Goal: Information Seeking & Learning: Learn about a topic

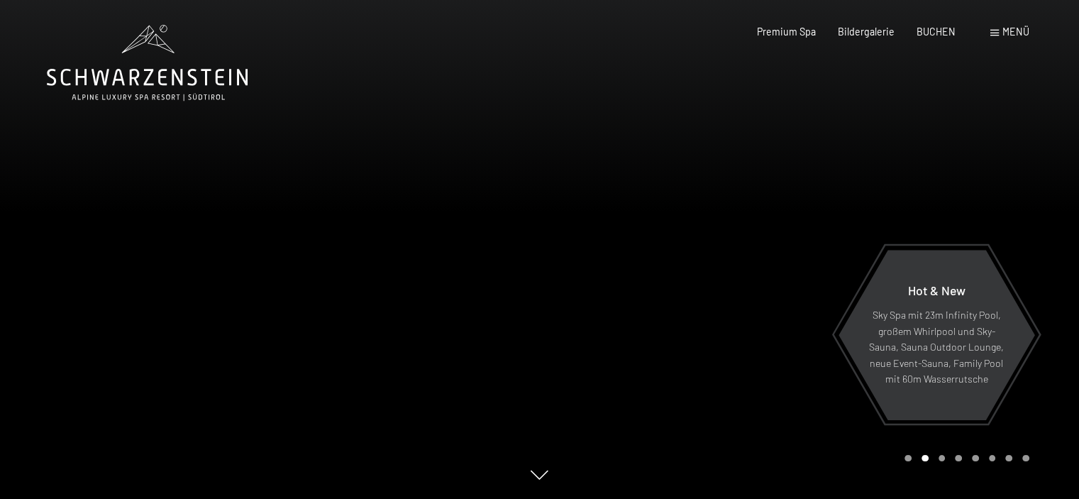
click at [997, 30] on span at bounding box center [994, 33] width 9 height 6
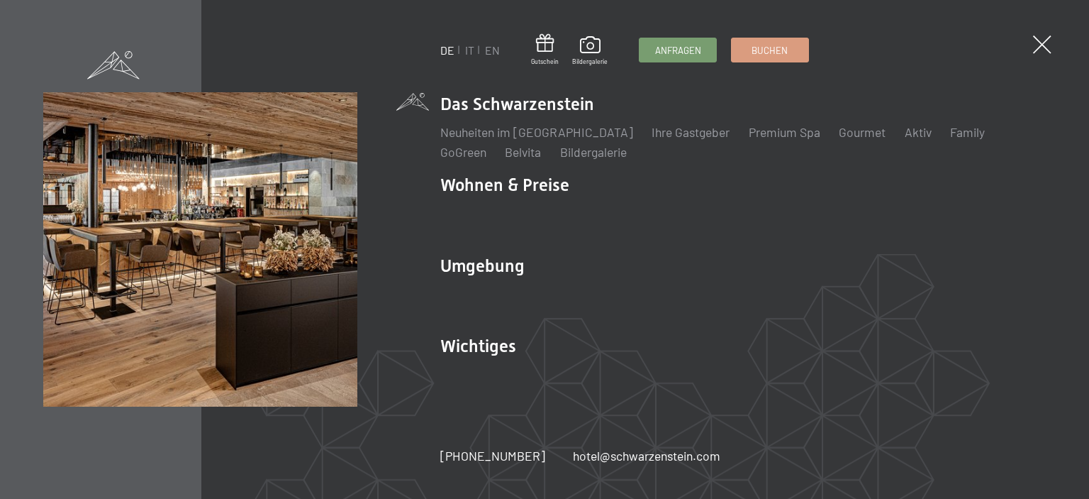
click at [464, 52] on ul "DE IT EN" at bounding box center [470, 51] width 60 height 16
click at [469, 50] on link "IT" at bounding box center [469, 49] width 9 height 13
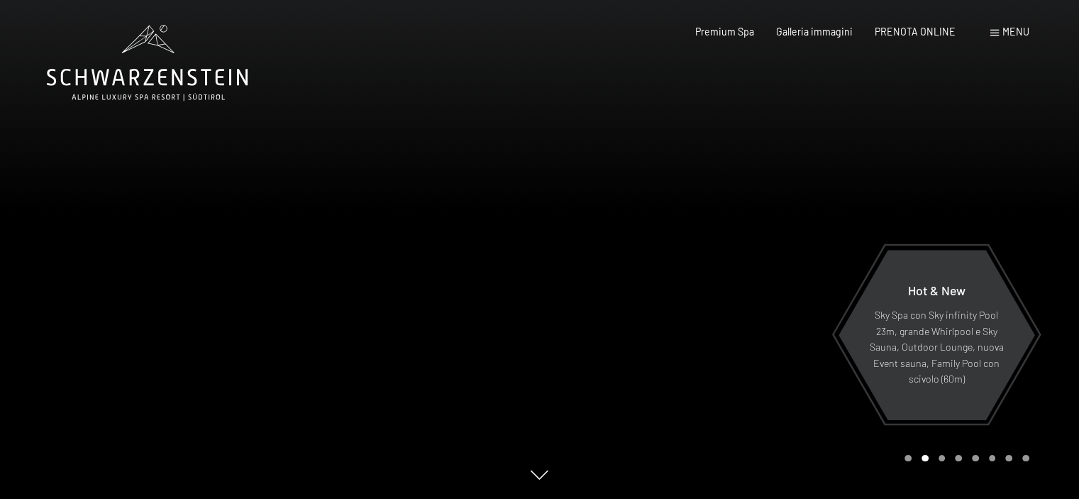
click at [1016, 36] on span "Menu" at bounding box center [1015, 32] width 27 height 12
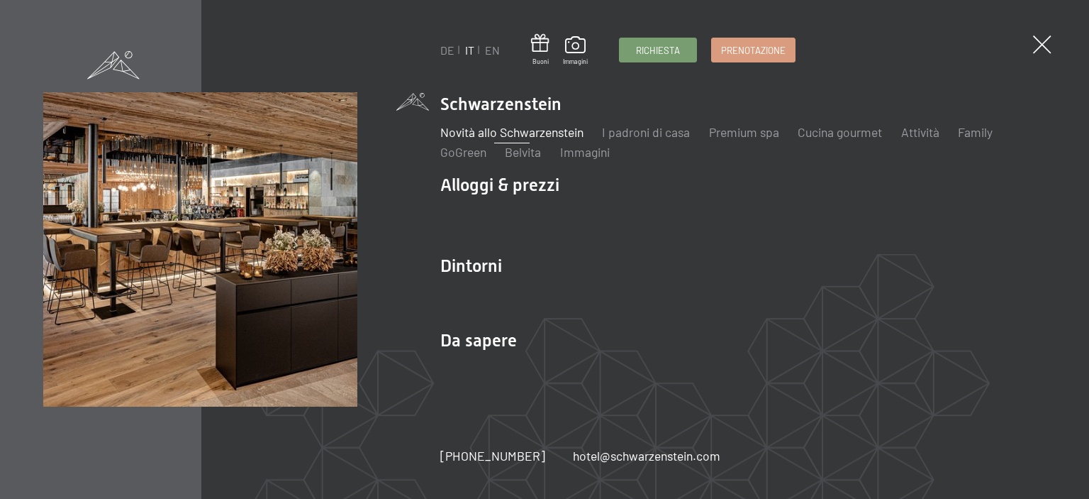
click at [560, 135] on link "Novità allo Schwarzenstein" at bounding box center [511, 132] width 143 height 16
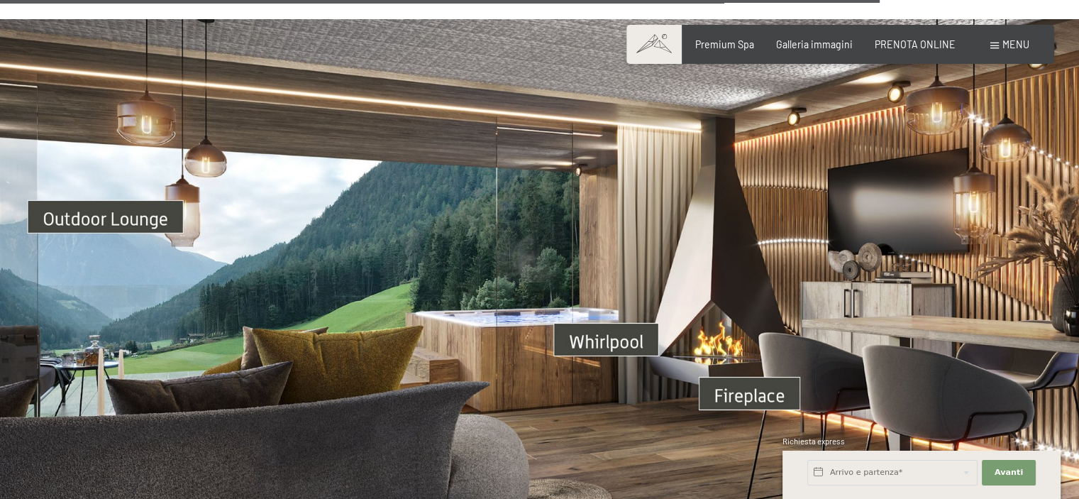
scroll to position [3900, 0]
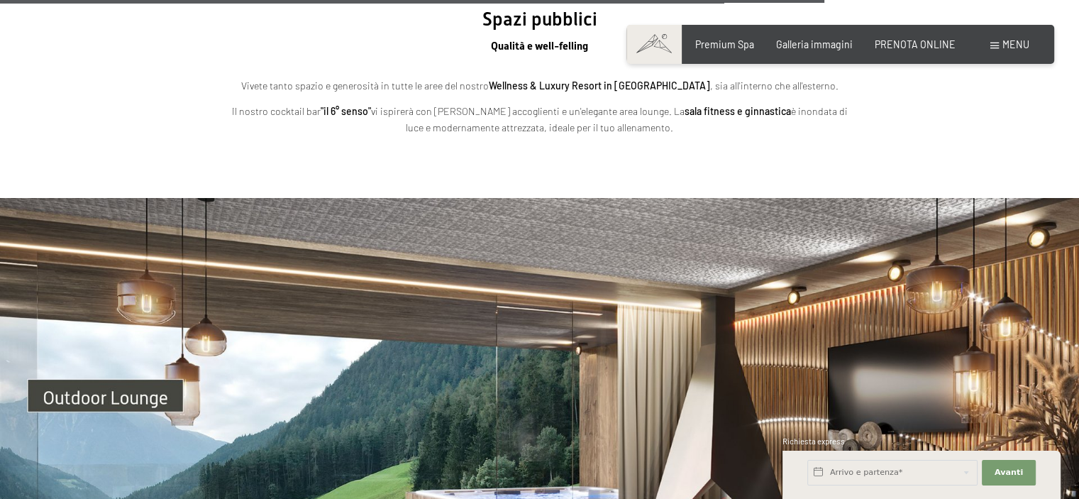
click at [1006, 38] on div "Prenotazione Richiesta Premium Spa Galleria immagini PRENOTA ONLINE Menu DE IT …" at bounding box center [839, 45] width 377 height 14
click at [1002, 45] on span "Menu" at bounding box center [1015, 44] width 27 height 12
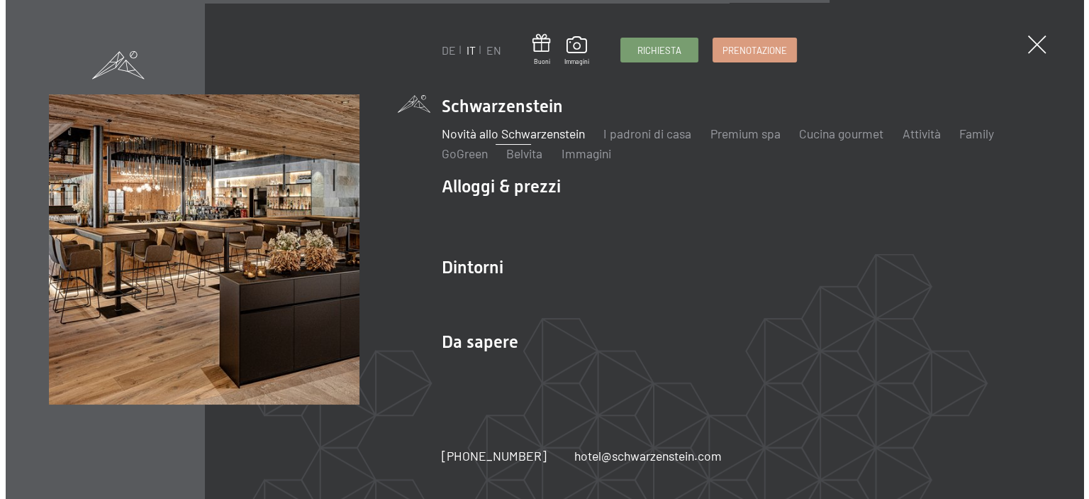
scroll to position [3924, 0]
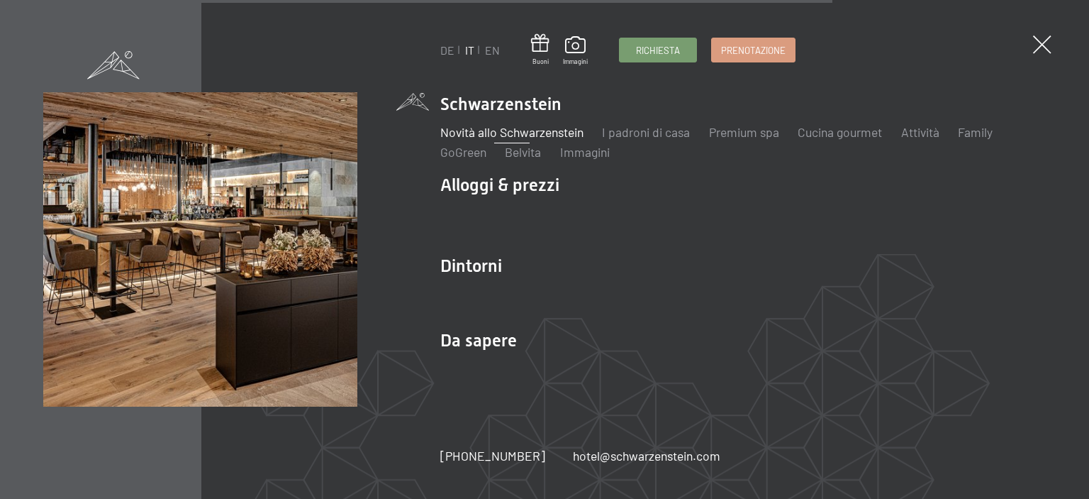
click at [499, 132] on link "Novità allo Schwarzenstein" at bounding box center [511, 132] width 143 height 16
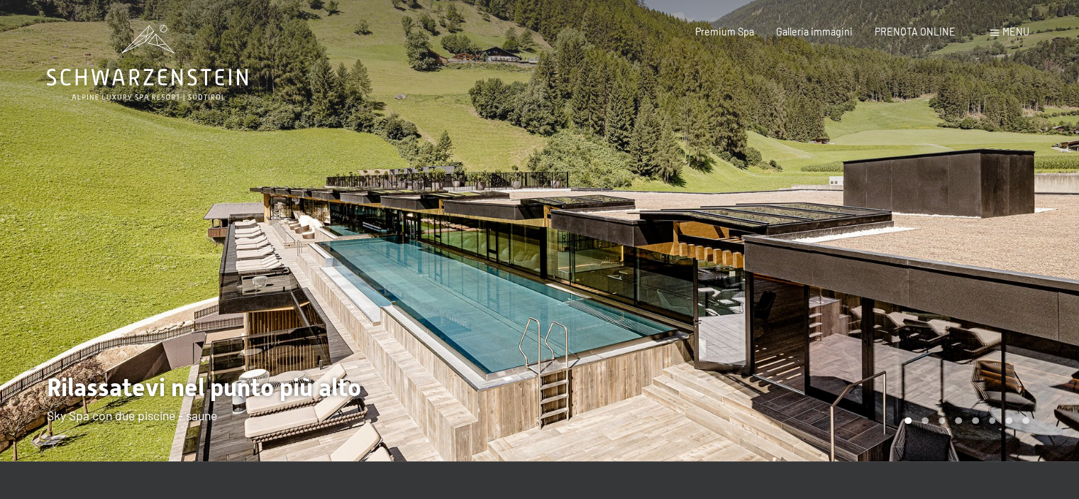
click at [479, 212] on div at bounding box center [270, 230] width 540 height 461
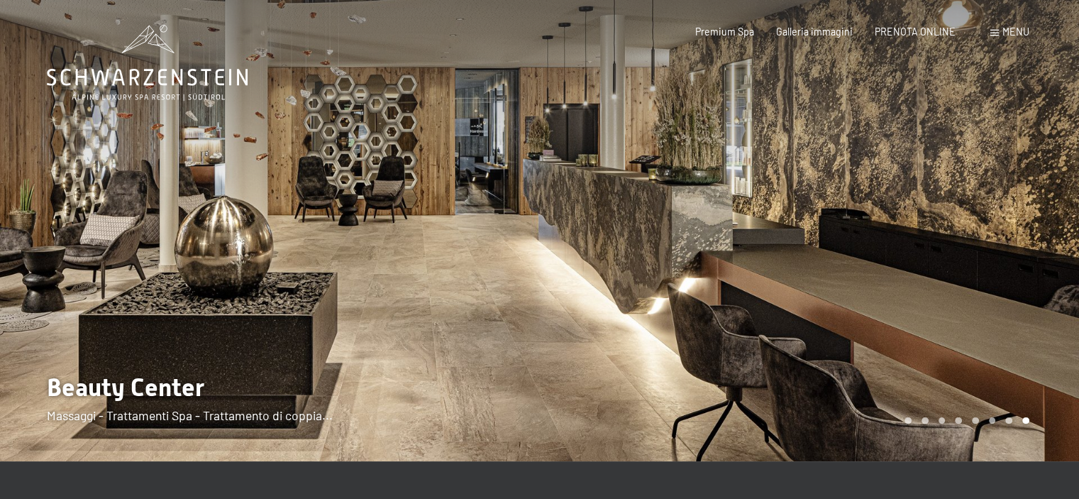
click at [479, 212] on div at bounding box center [270, 230] width 540 height 461
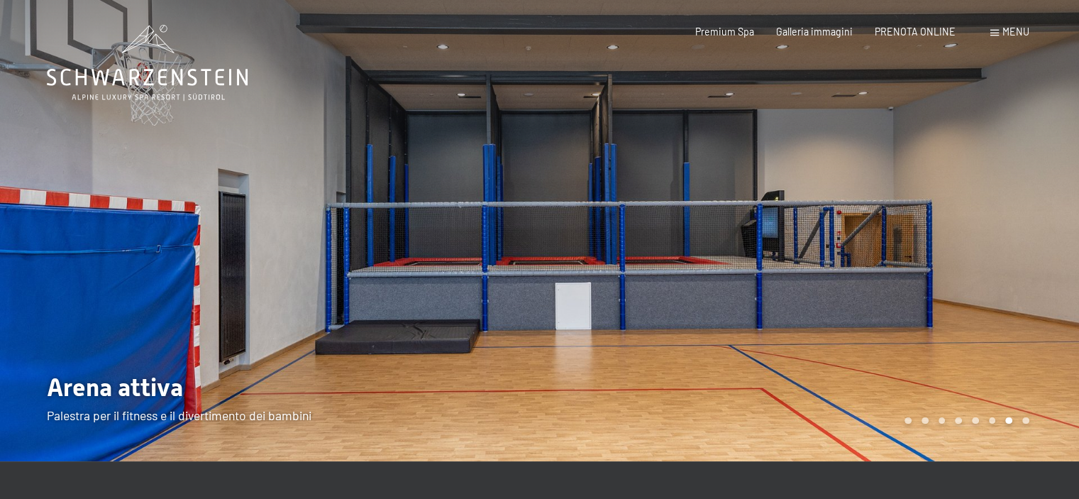
click at [479, 212] on div at bounding box center [270, 230] width 540 height 461
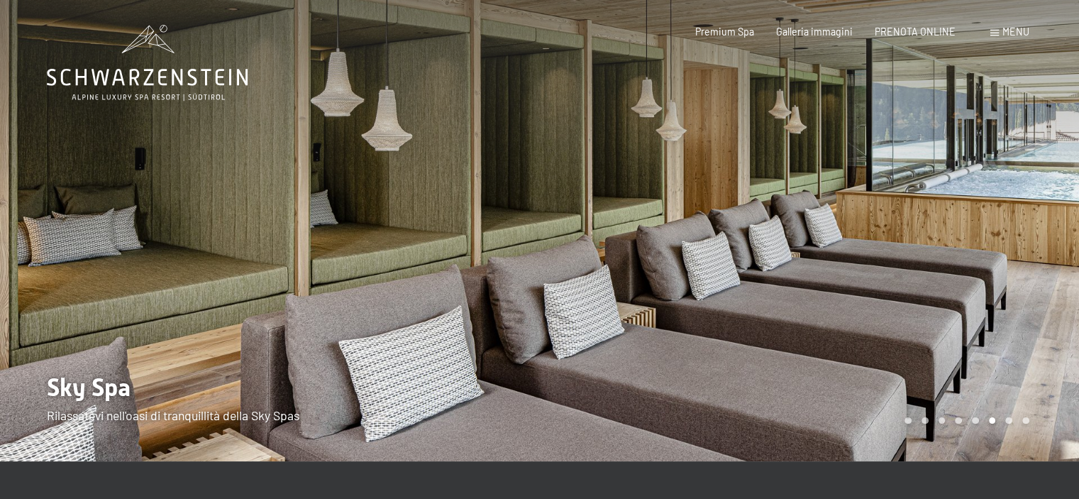
click at [479, 212] on div at bounding box center [270, 230] width 540 height 461
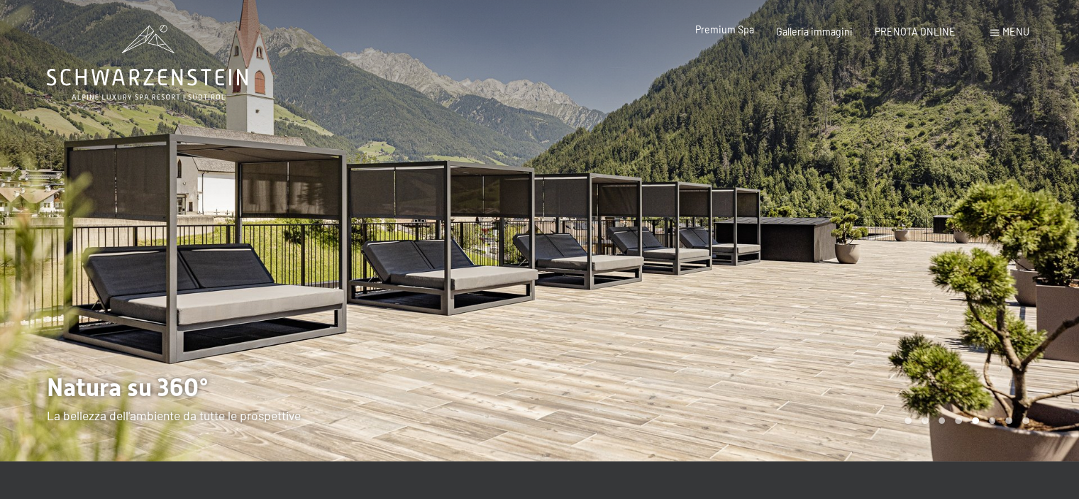
click at [742, 38] on div "Premium Spa Galleria immagini PRENOTA ONLINE" at bounding box center [814, 32] width 326 height 14
click at [735, 28] on span "Premium Spa" at bounding box center [724, 29] width 59 height 12
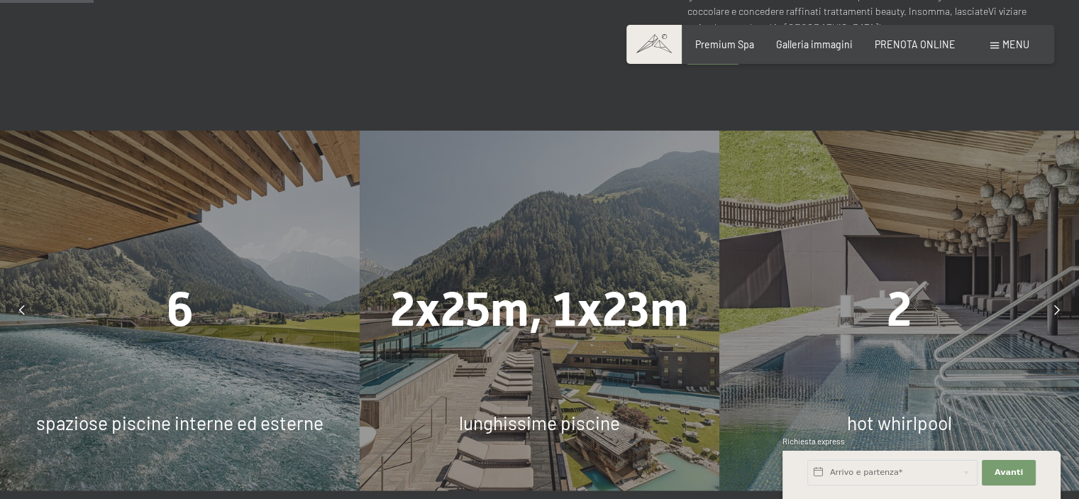
scroll to position [780, 0]
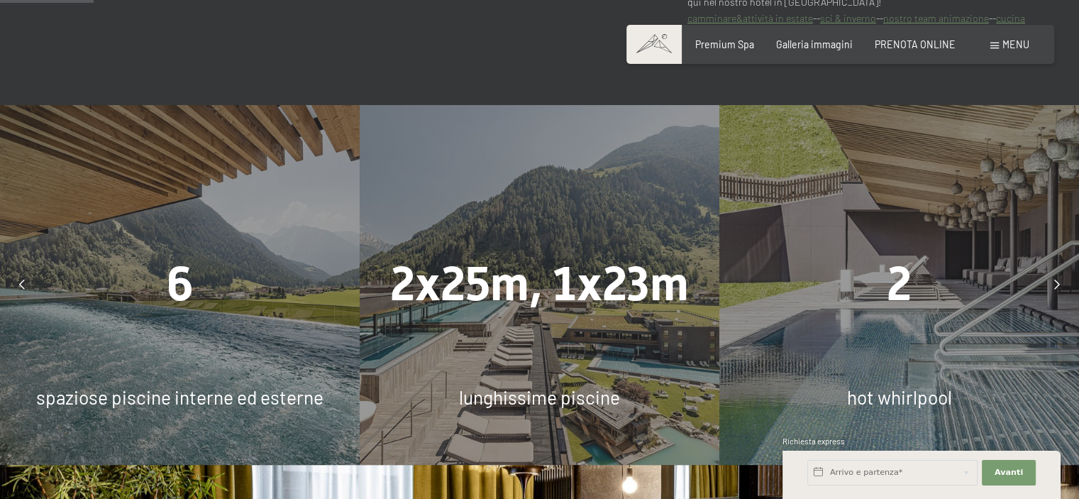
click at [160, 233] on div "6 spaziose piscine interne ed esterne" at bounding box center [180, 285] width 360 height 360
click at [170, 299] on span "6" at bounding box center [180, 283] width 27 height 55
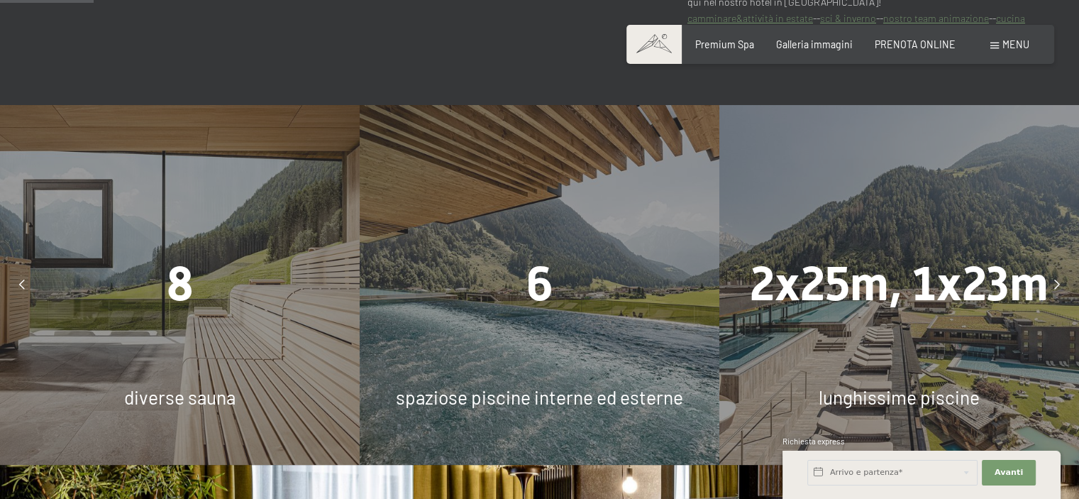
click at [155, 343] on div "8 diverse sauna" at bounding box center [180, 285] width 360 height 360
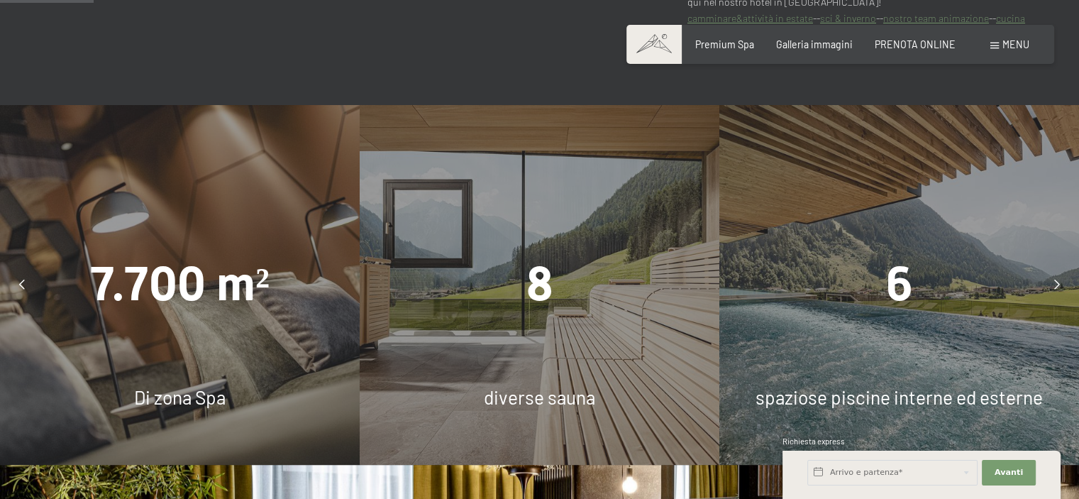
click at [155, 343] on div "7.700 m² Di zona Spa" at bounding box center [180, 285] width 360 height 360
click at [1018, 341] on div "6 spaziose piscine interne ed esterne" at bounding box center [899, 285] width 360 height 360
click at [794, 318] on div "6 spaziose piscine interne ed esterne" at bounding box center [899, 285] width 360 height 360
click at [1061, 294] on div at bounding box center [1056, 284] width 31 height 31
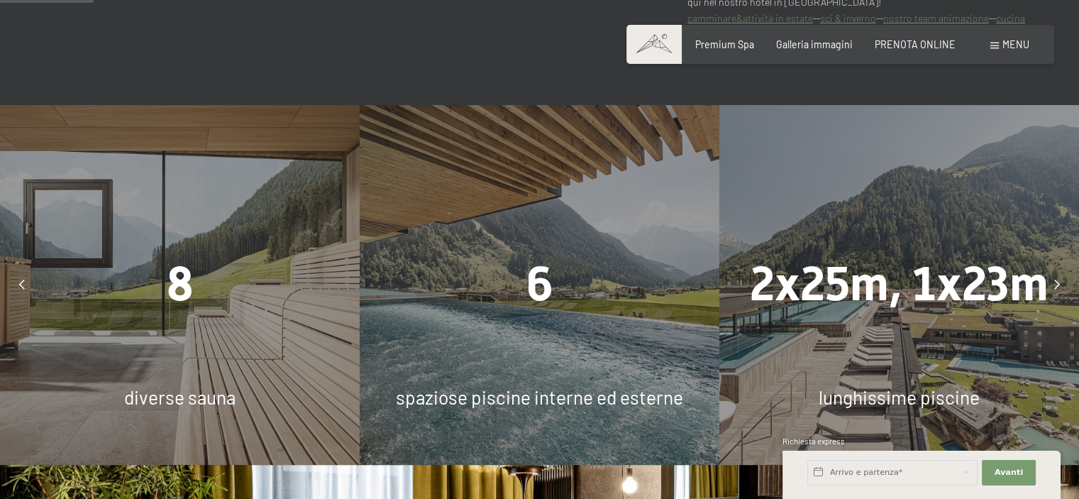
click at [1061, 288] on div at bounding box center [1056, 284] width 31 height 31
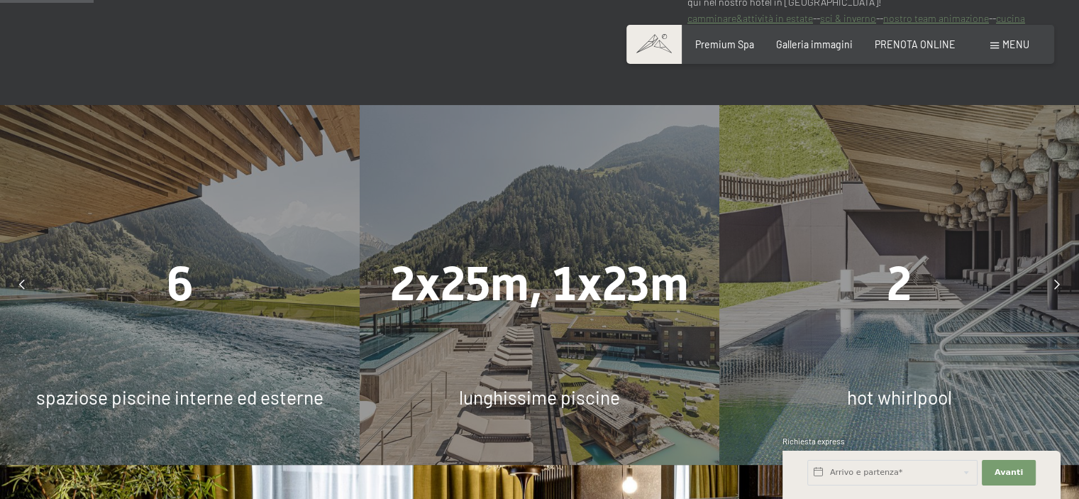
click at [1058, 289] on icon at bounding box center [1057, 284] width 6 height 10
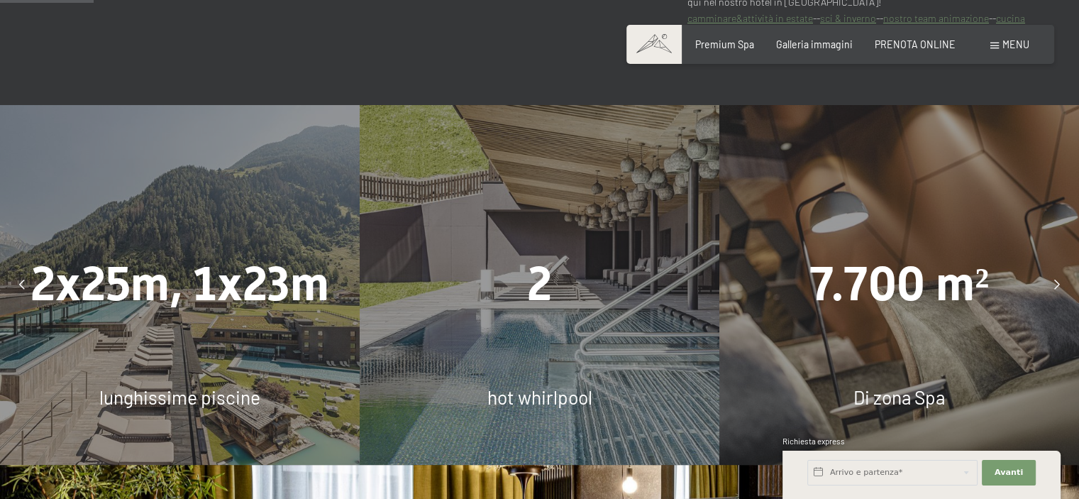
click at [1055, 289] on icon at bounding box center [1057, 284] width 6 height 10
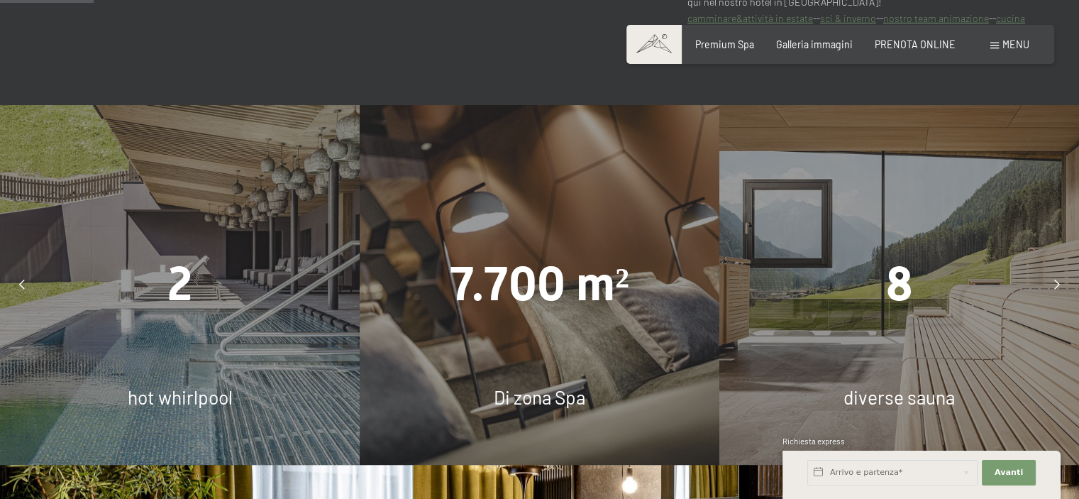
click at [1055, 289] on icon at bounding box center [1057, 284] width 6 height 10
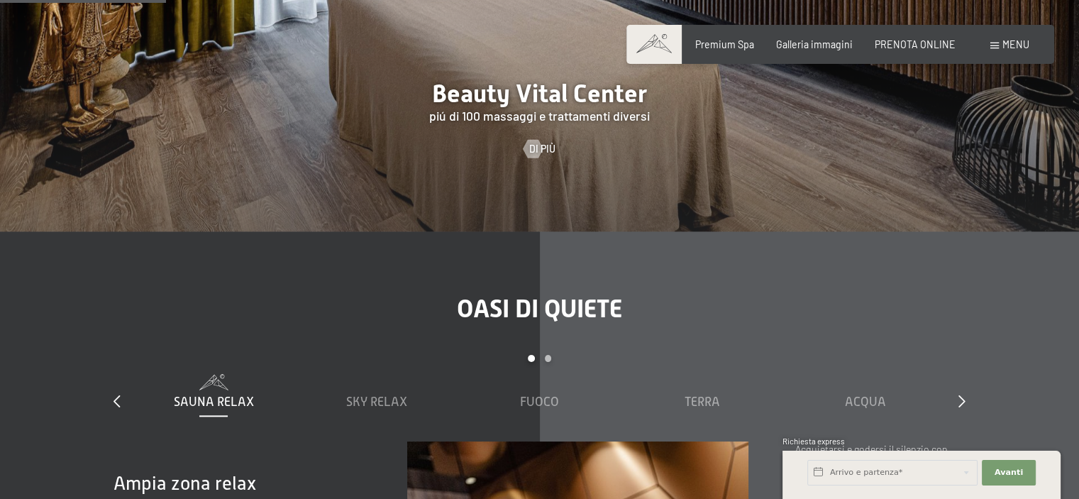
scroll to position [1560, 0]
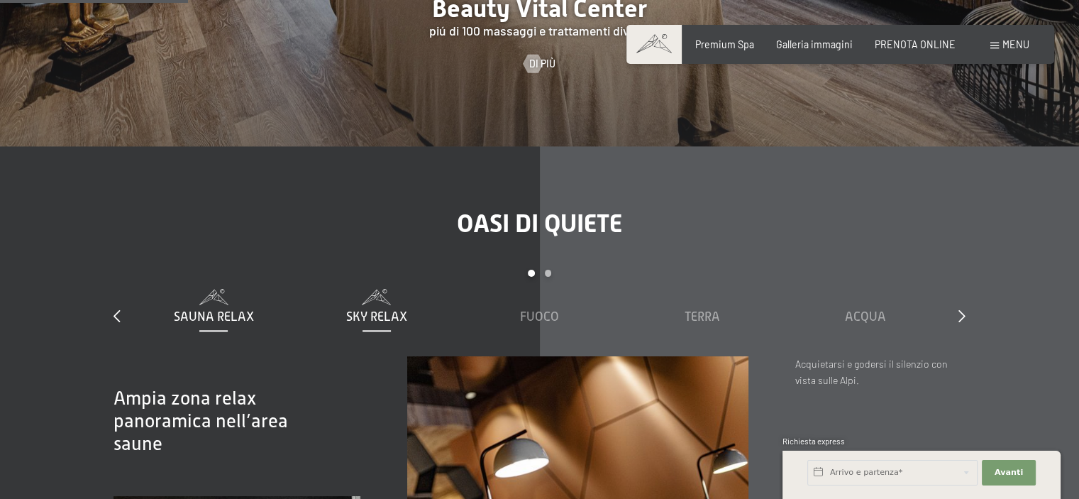
click at [375, 318] on span "Sky Relax" at bounding box center [376, 316] width 61 height 14
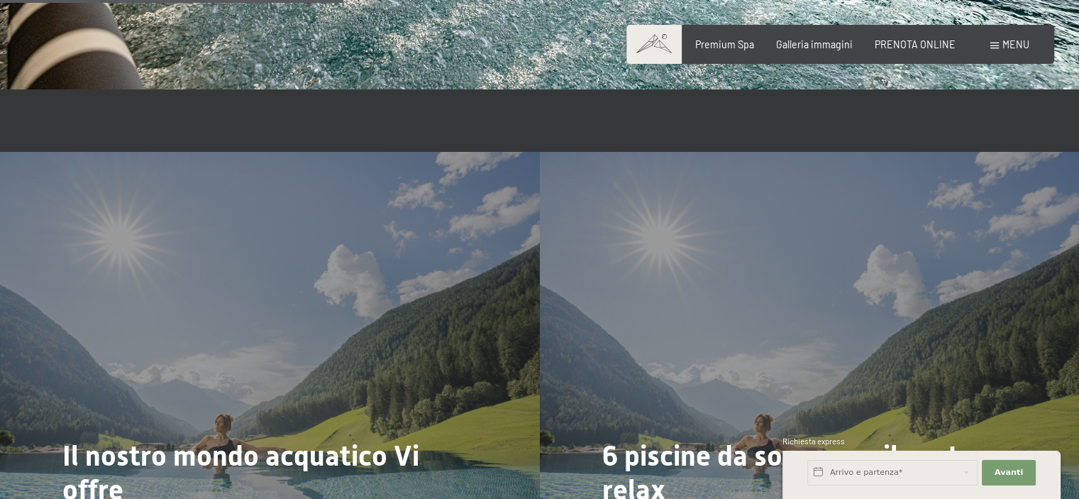
scroll to position [2978, 0]
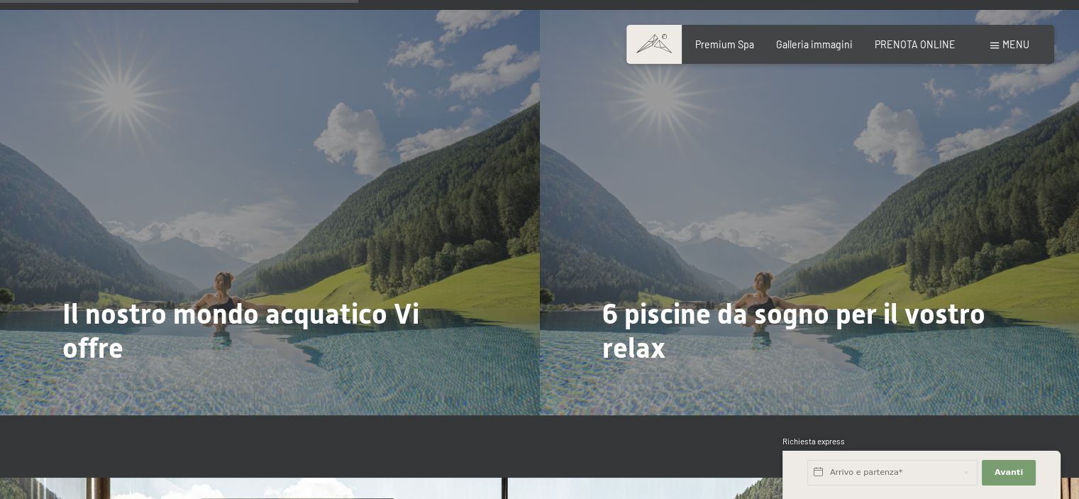
click at [397, 289] on label "Consenso marketing*" at bounding box center [452, 290] width 114 height 14
click at [395, 289] on input "Consenso marketing*" at bounding box center [388, 290] width 14 height 14
checkbox input "false"
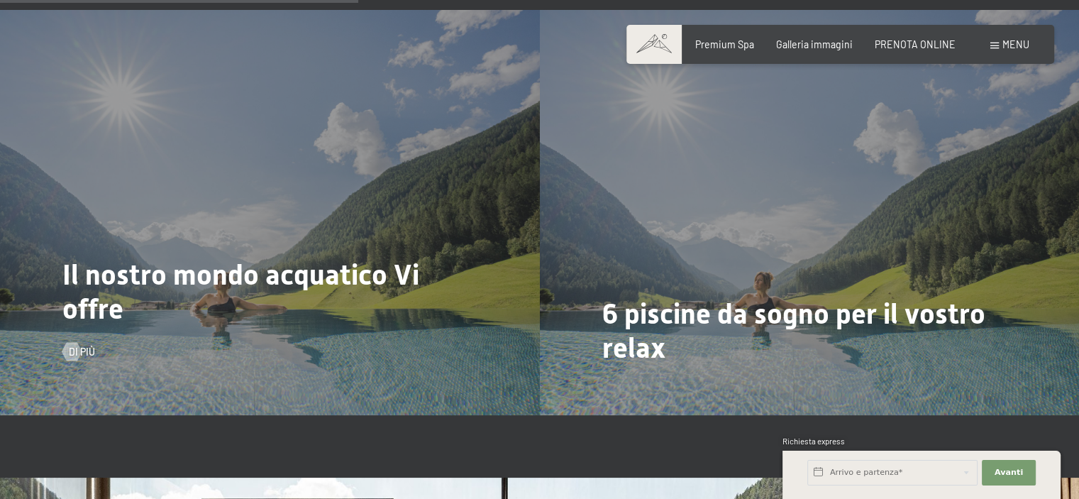
click at [370, 307] on h2 "Il nostro mondo acquatico Vi offre" at bounding box center [269, 291] width 415 height 67
click at [80, 347] on div "Di più" at bounding box center [78, 352] width 33 height 14
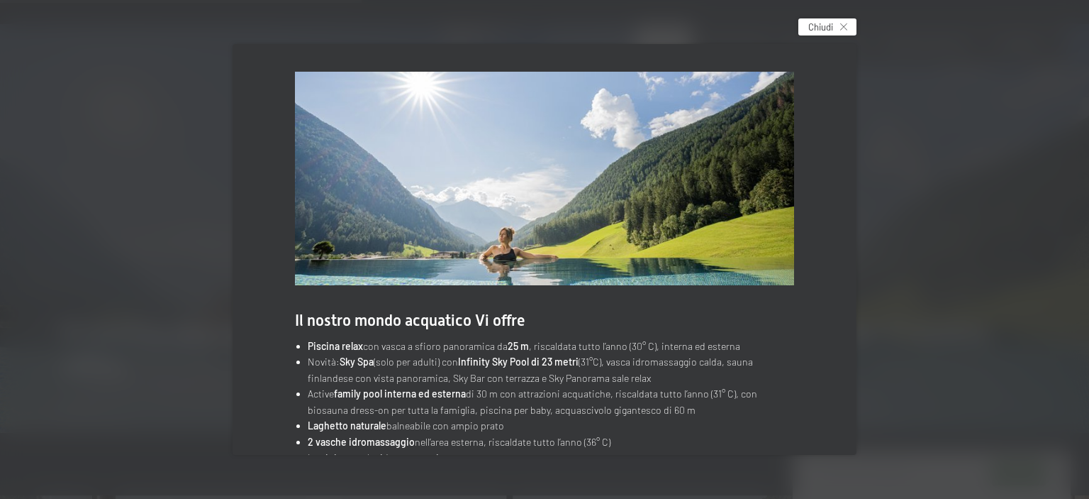
click at [829, 31] on span "Chiudi" at bounding box center [820, 27] width 25 height 13
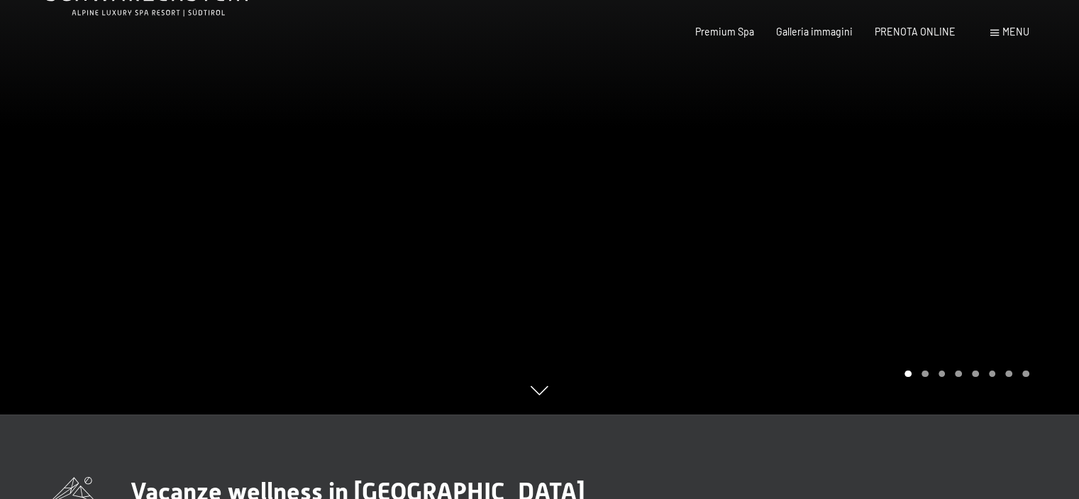
scroll to position [0, 0]
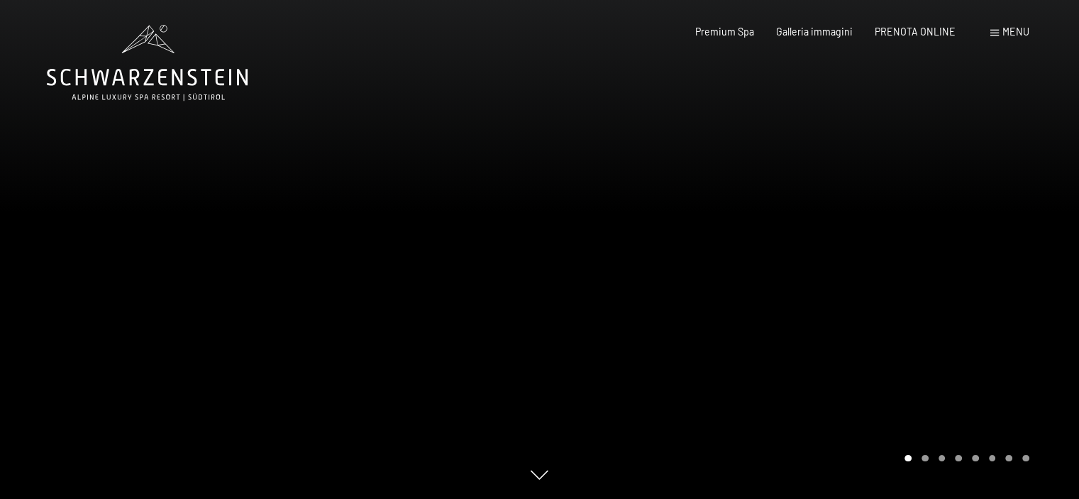
click at [528, 185] on div at bounding box center [270, 249] width 540 height 499
